Goal: Transaction & Acquisition: Purchase product/service

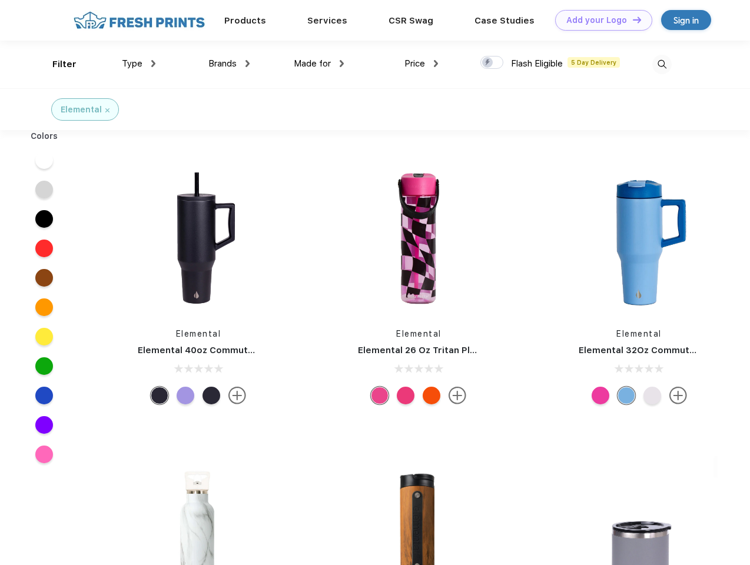
scroll to position [1, 0]
click at [599, 20] on link "Add your Logo Design Tool" at bounding box center [603, 20] width 97 height 21
click at [0, 0] on div "Design Tool" at bounding box center [0, 0] width 0 height 0
click at [632, 19] on link "Add your Logo Design Tool" at bounding box center [603, 20] width 97 height 21
click at [57, 64] on div "Filter" at bounding box center [64, 65] width 24 height 14
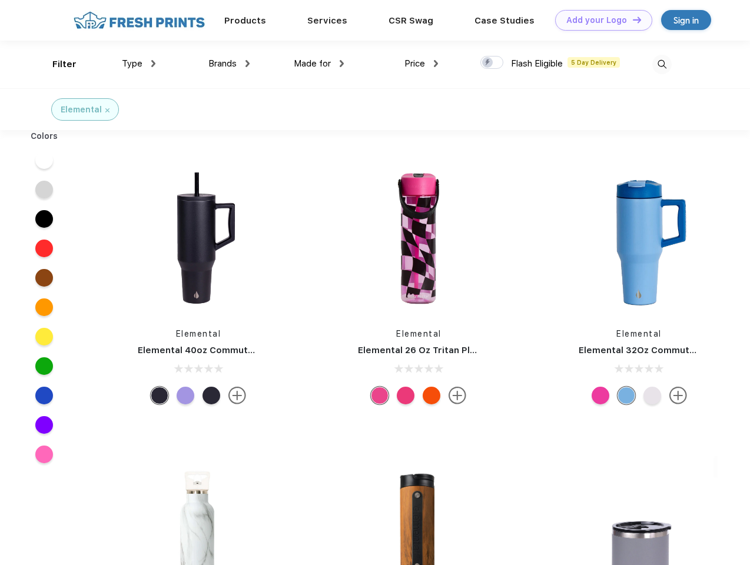
click at [139, 64] on span "Type" at bounding box center [132, 63] width 21 height 11
click at [229, 64] on span "Brands" at bounding box center [222, 63] width 28 height 11
click at [319, 64] on span "Made for" at bounding box center [312, 63] width 37 height 11
click at [421, 64] on span "Price" at bounding box center [414, 63] width 21 height 11
click at [492, 63] on div at bounding box center [491, 62] width 23 height 13
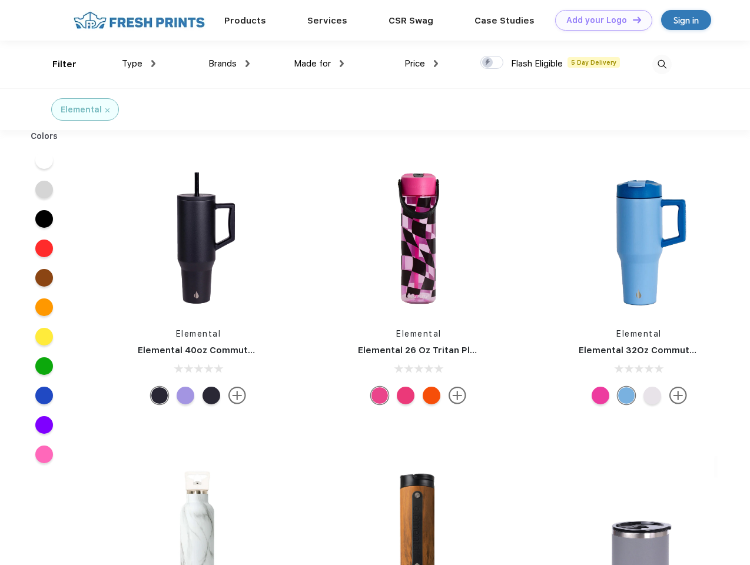
click at [488, 63] on input "checkbox" at bounding box center [484, 59] width 8 height 8
click at [662, 64] on img at bounding box center [661, 64] width 19 height 19
